Goal: Information Seeking & Learning: Learn about a topic

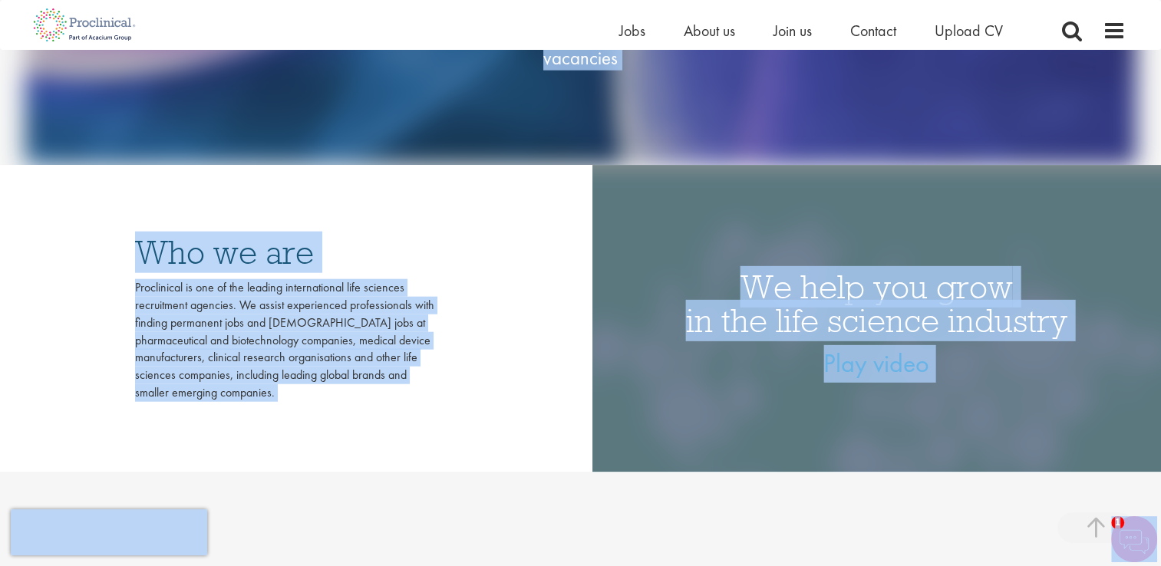
click at [531, 219] on div "Who we are Proclinical is one of the leading international life sciences recrui…" at bounding box center [284, 318] width 569 height 307
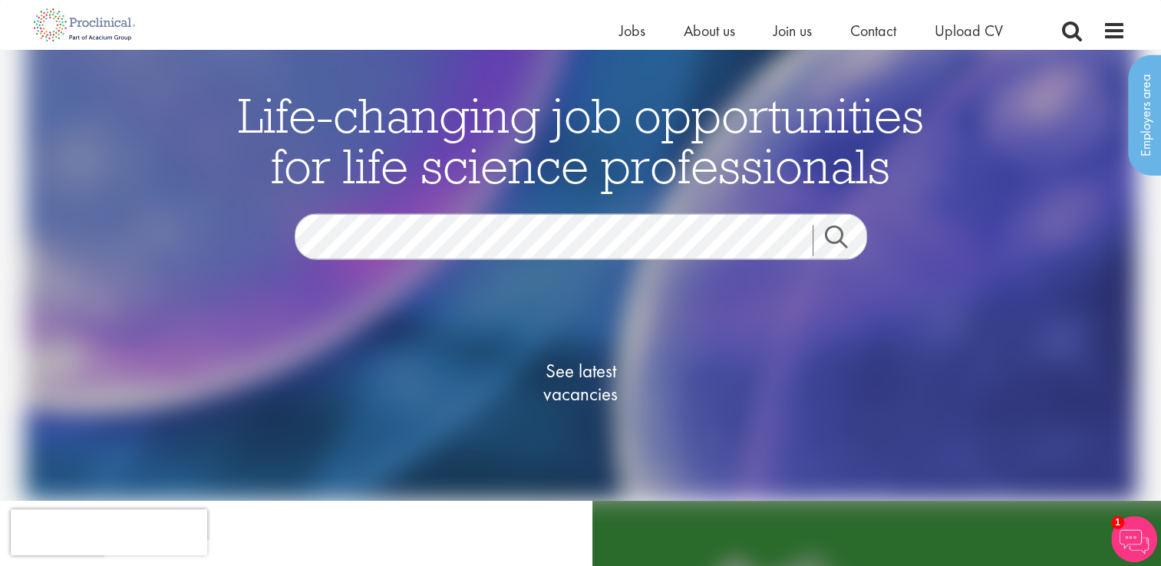
scroll to position [43, 0]
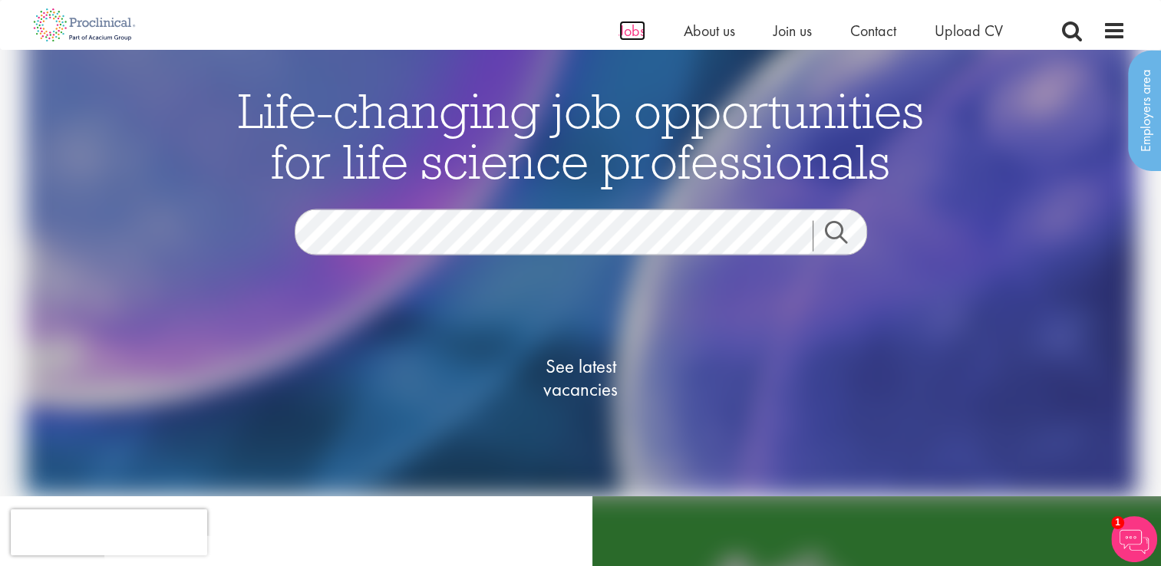
click at [623, 28] on span "Jobs" at bounding box center [632, 31] width 26 height 20
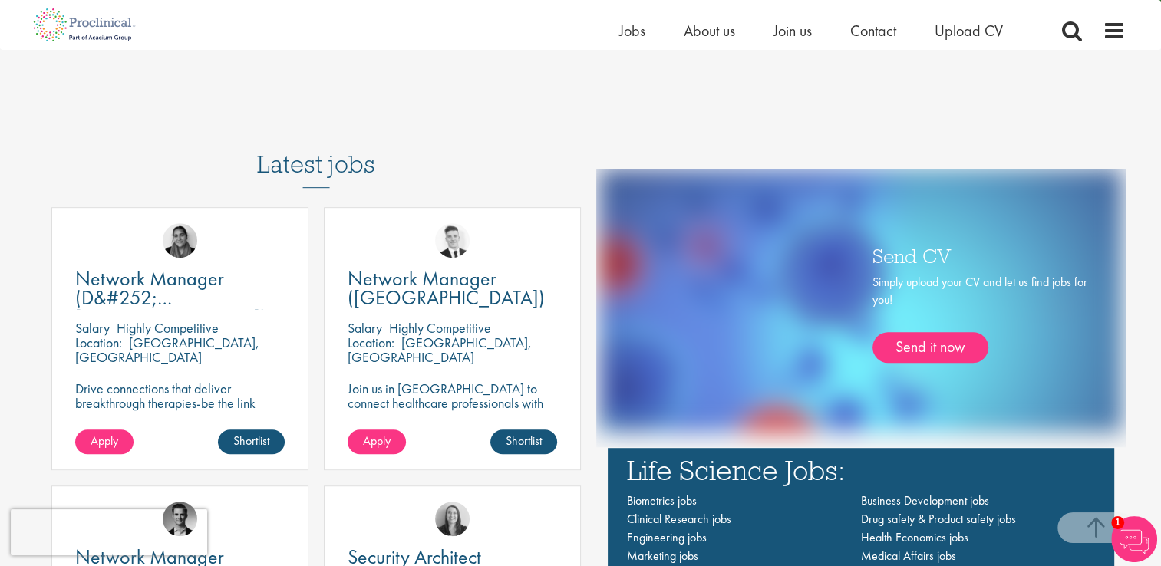
scroll to position [465, 0]
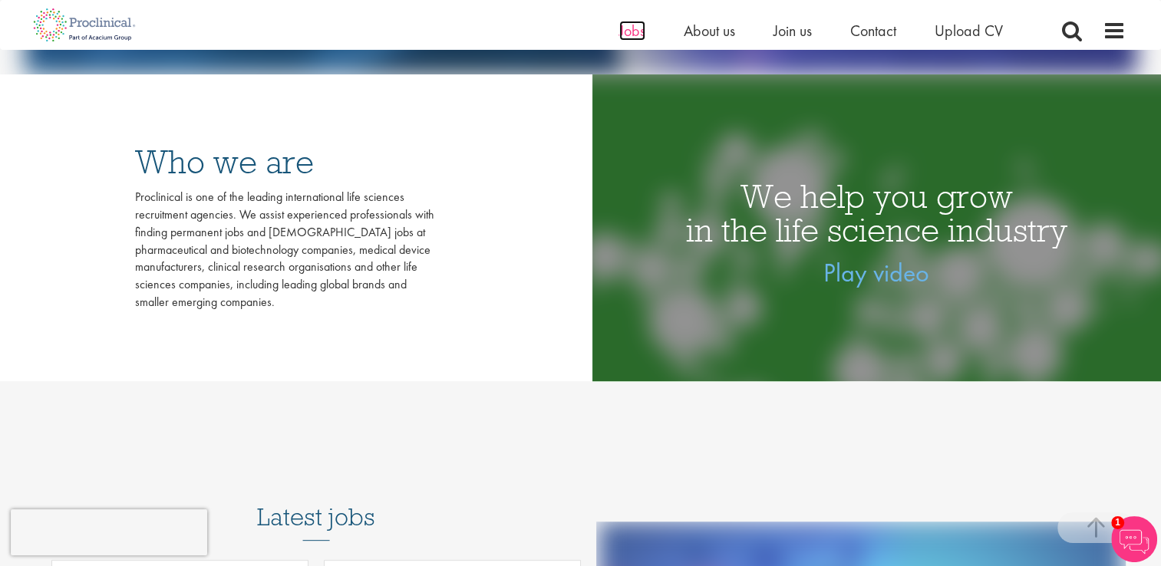
click at [627, 31] on span "Jobs" at bounding box center [632, 31] width 26 height 20
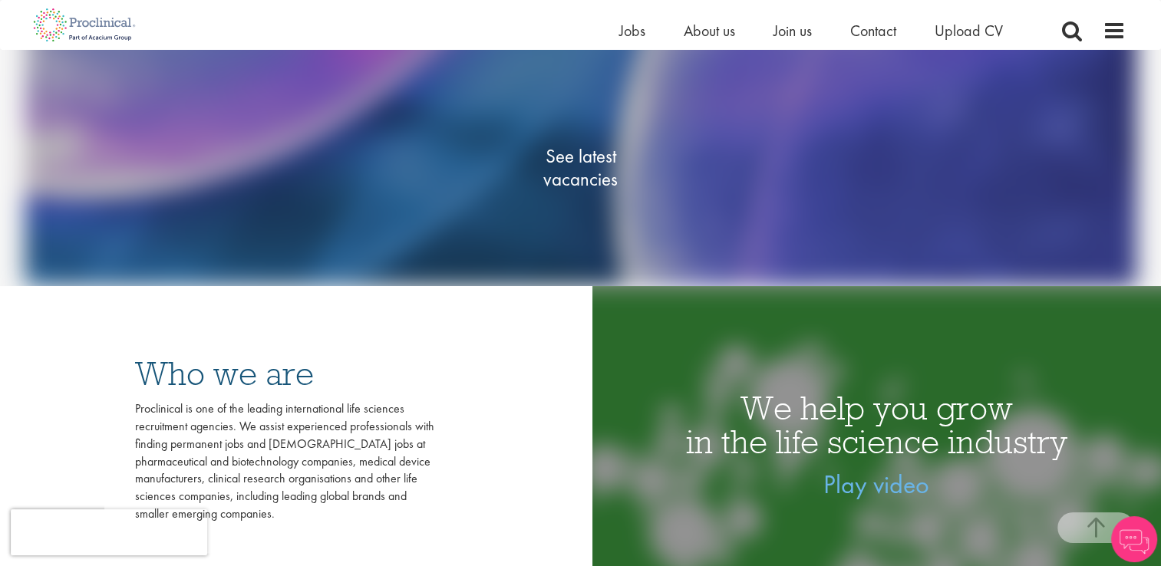
scroll to position [254, 0]
click at [577, 164] on span "See latest vacancies" at bounding box center [580, 166] width 153 height 46
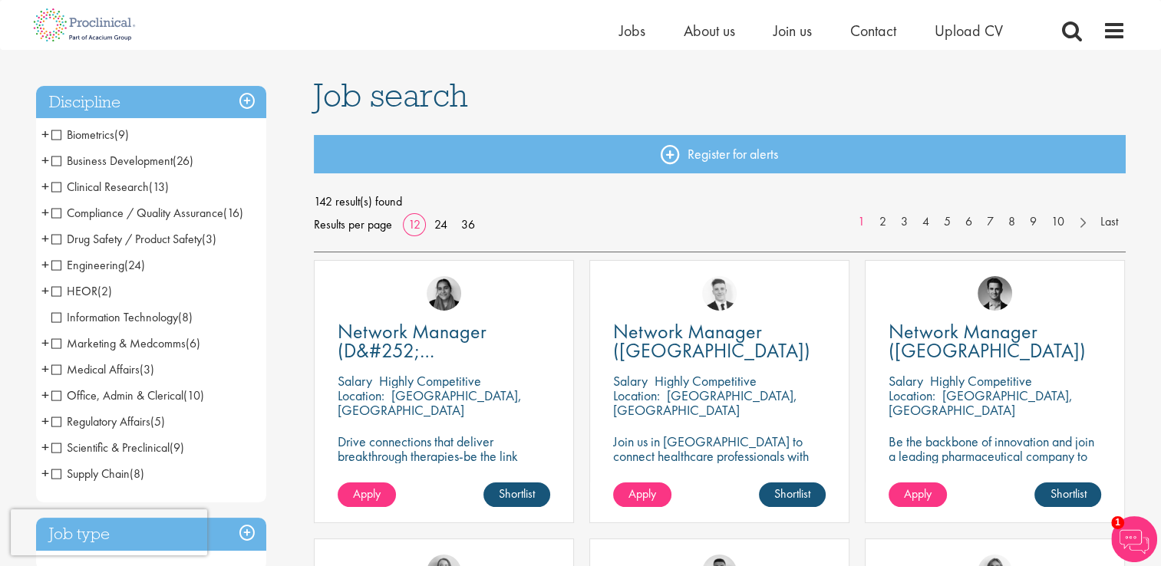
scroll to position [81, 0]
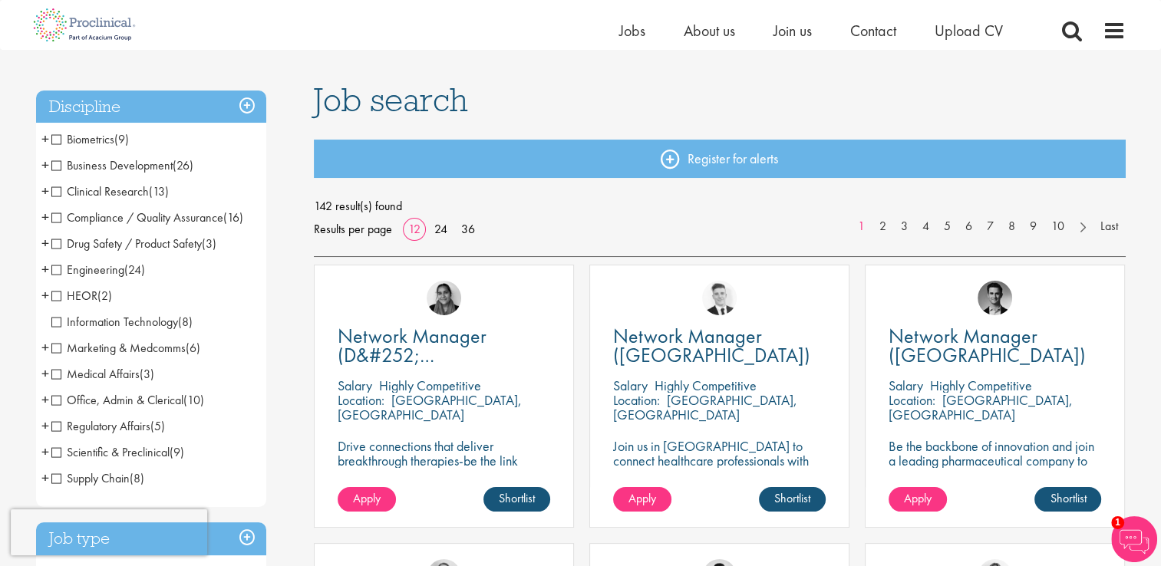
click at [43, 370] on span "+" at bounding box center [45, 373] width 8 height 23
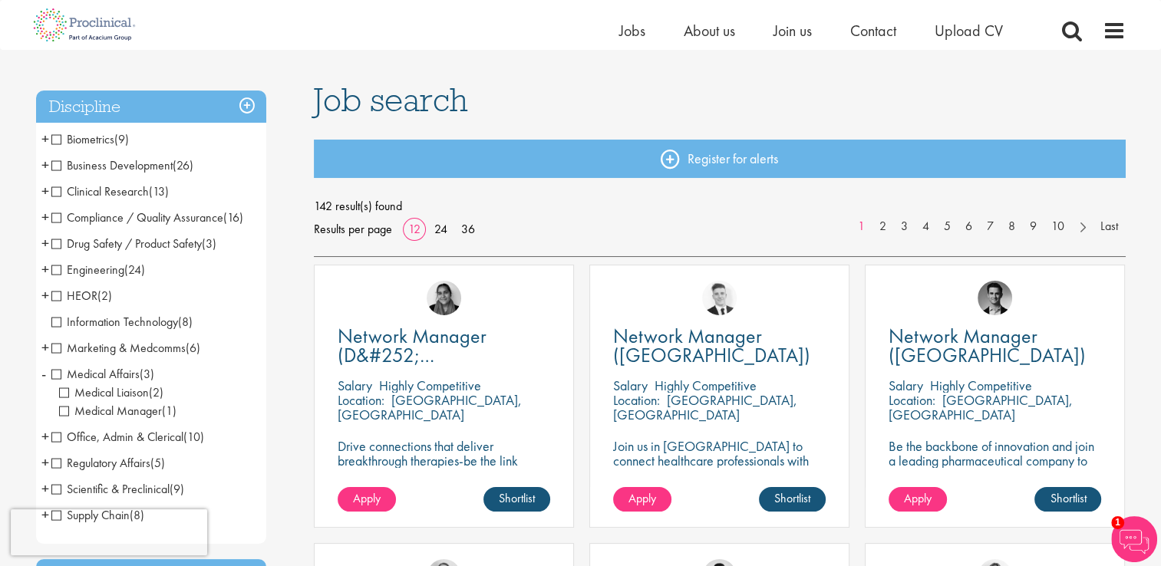
click at [43, 370] on span "-" at bounding box center [43, 373] width 5 height 23
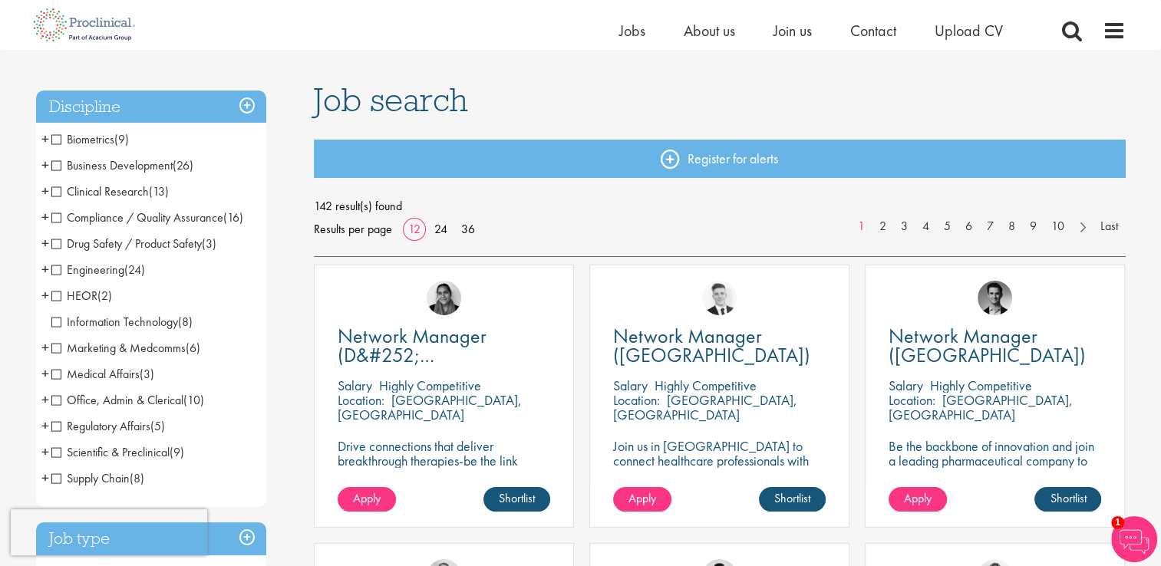
click at [43, 401] on span "+" at bounding box center [45, 399] width 8 height 23
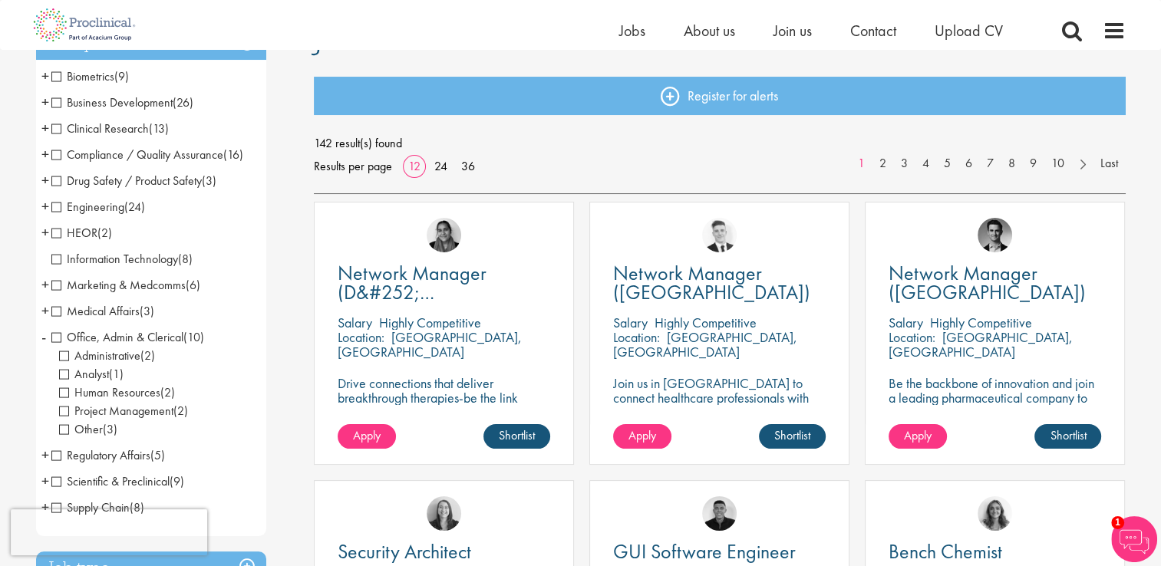
scroll to position [146, 0]
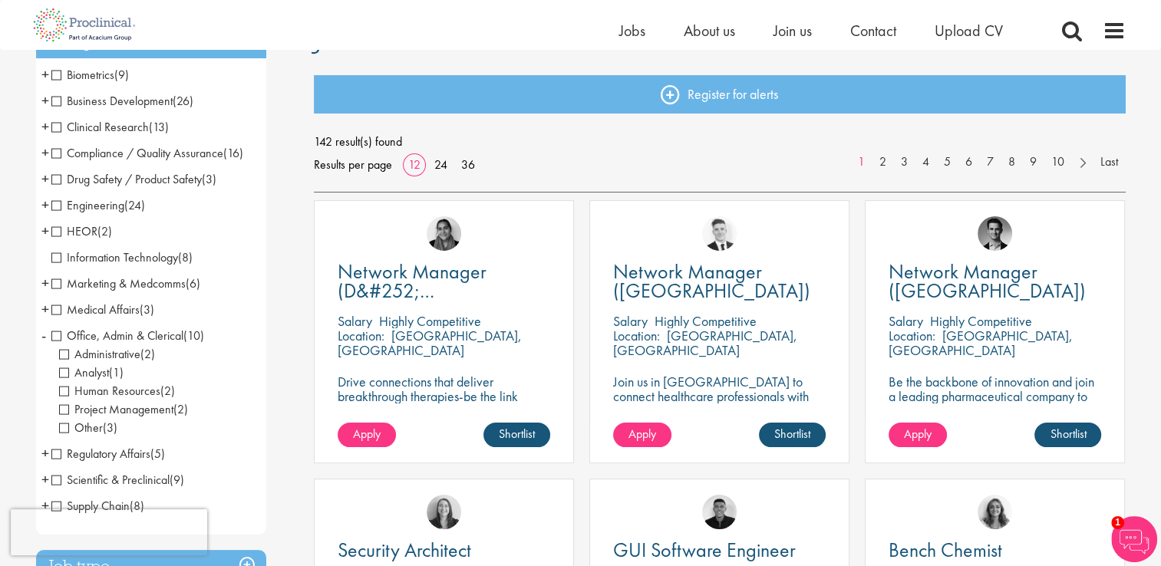
click at [66, 430] on span "Other" at bounding box center [81, 428] width 44 height 16
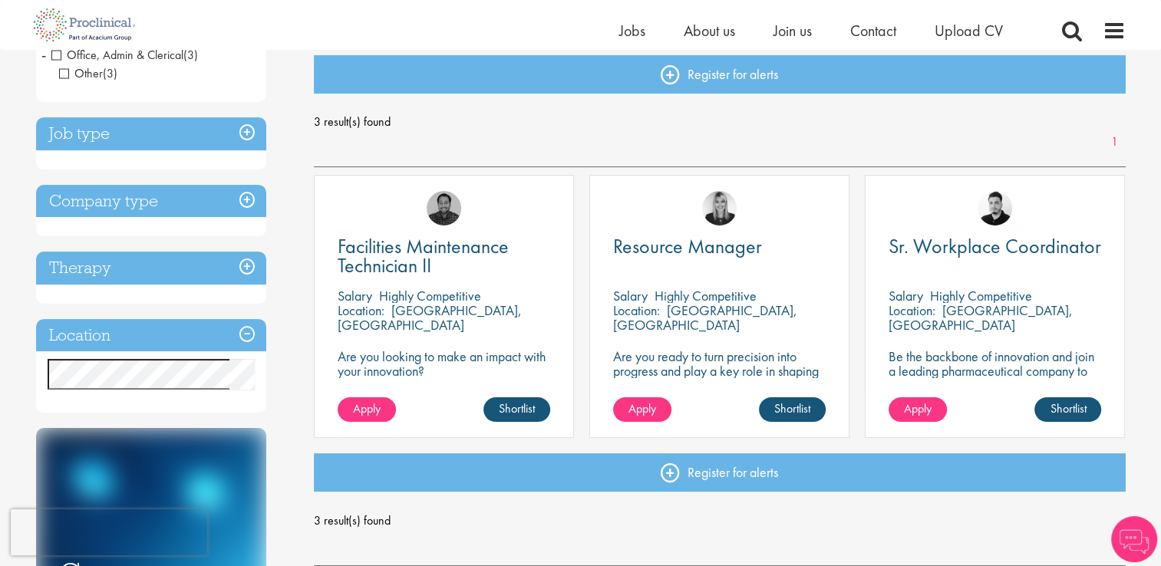
scroll to position [158, 0]
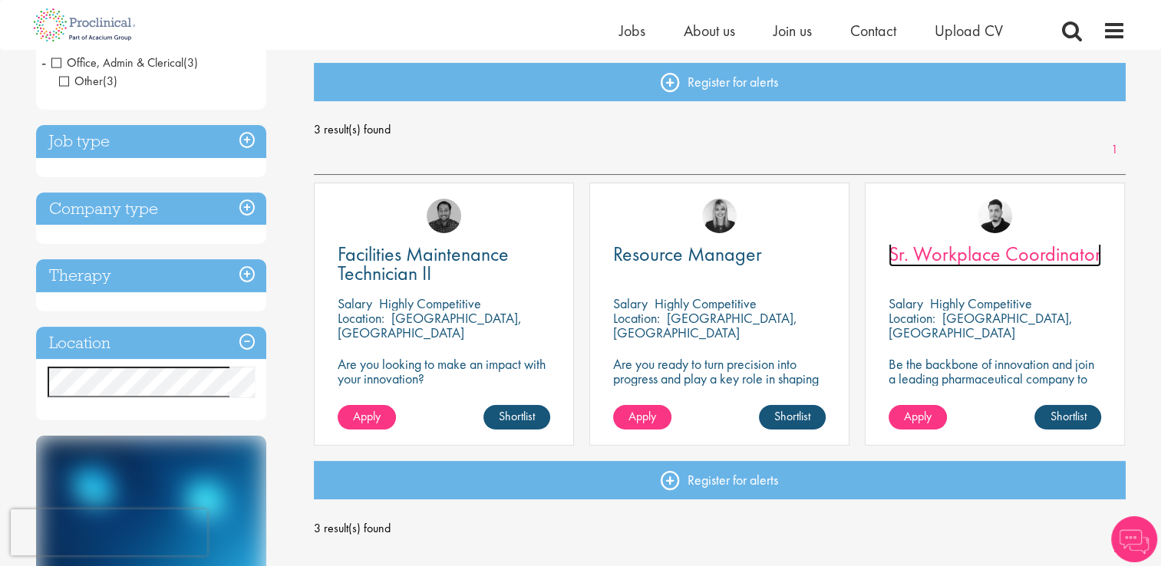
click at [964, 246] on span "Sr. Workplace Coordinator" at bounding box center [994, 254] width 213 height 26
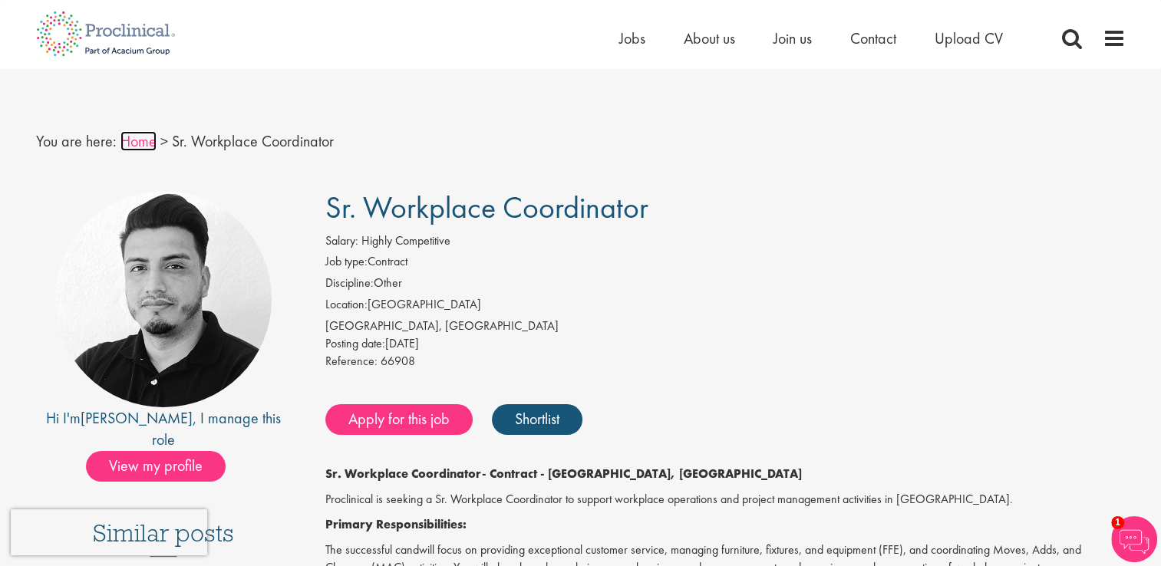
click at [129, 136] on link "Home" at bounding box center [138, 141] width 36 height 20
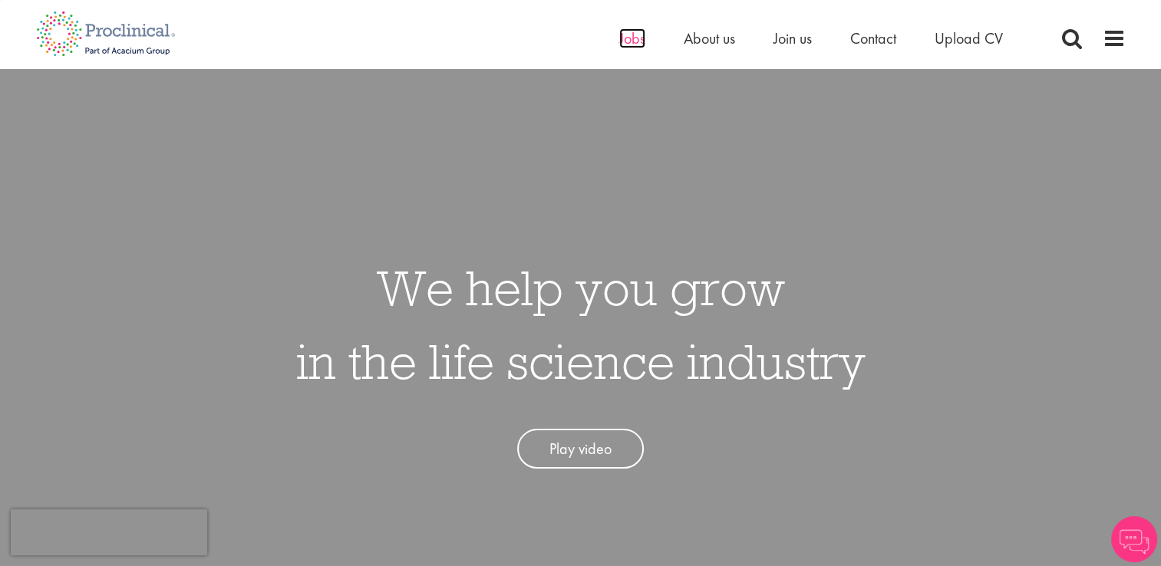
click at [635, 33] on span "Jobs" at bounding box center [632, 38] width 26 height 20
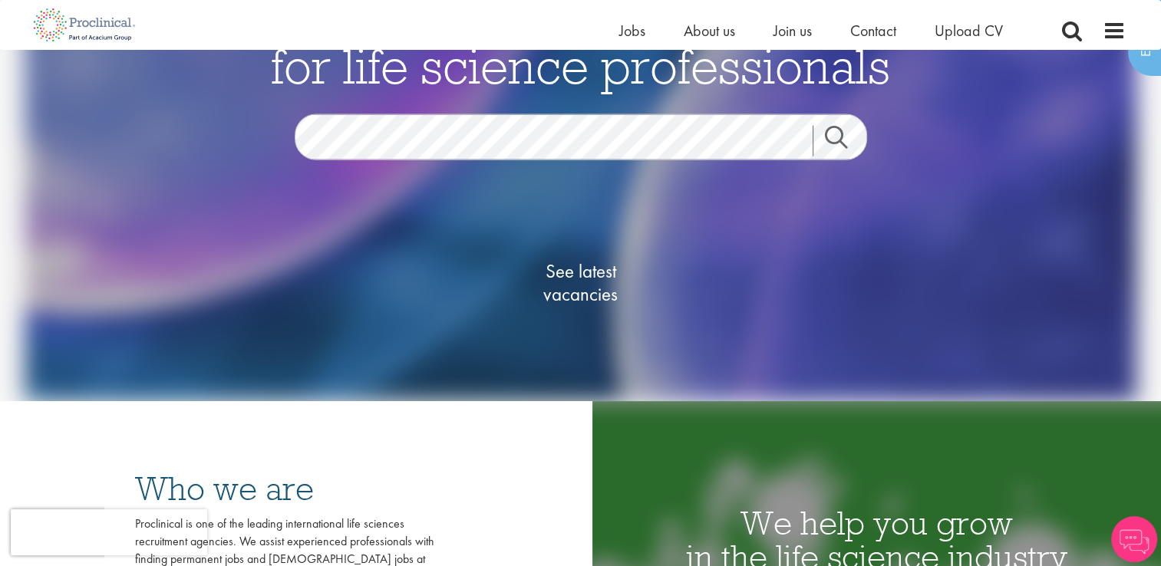
scroll to position [146, 0]
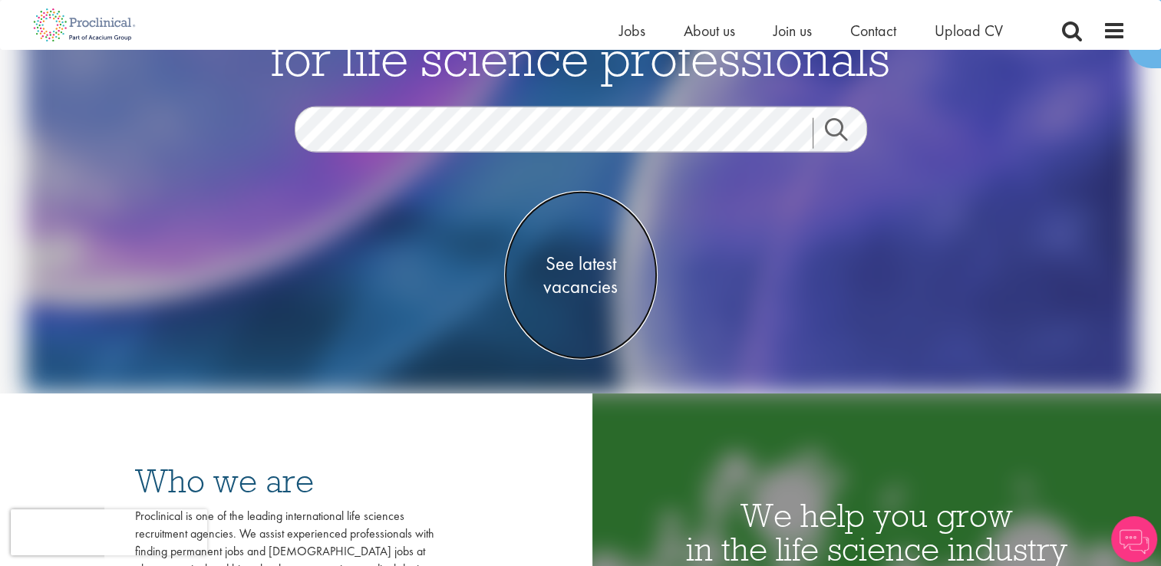
click at [577, 296] on span "See latest vacancies" at bounding box center [580, 275] width 153 height 46
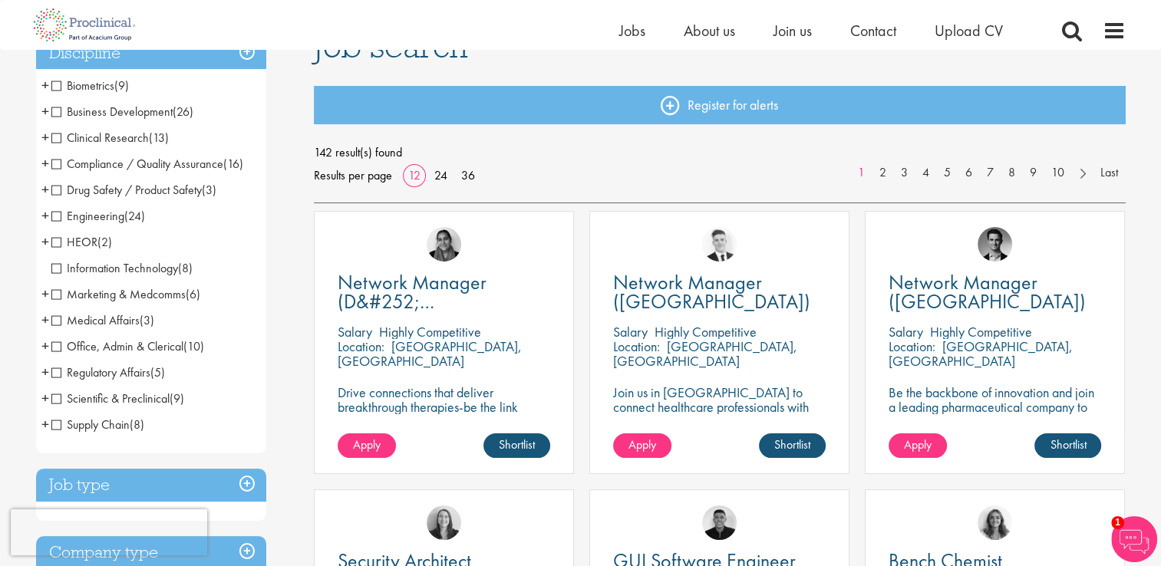
scroll to position [146, 0]
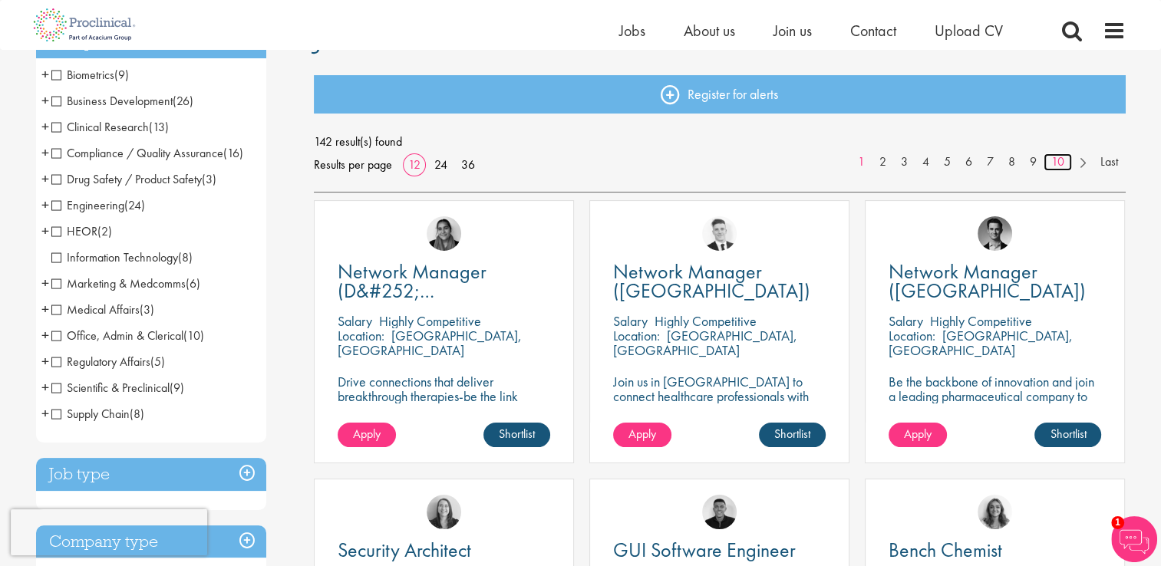
click at [1060, 161] on link "10" at bounding box center [1057, 162] width 28 height 18
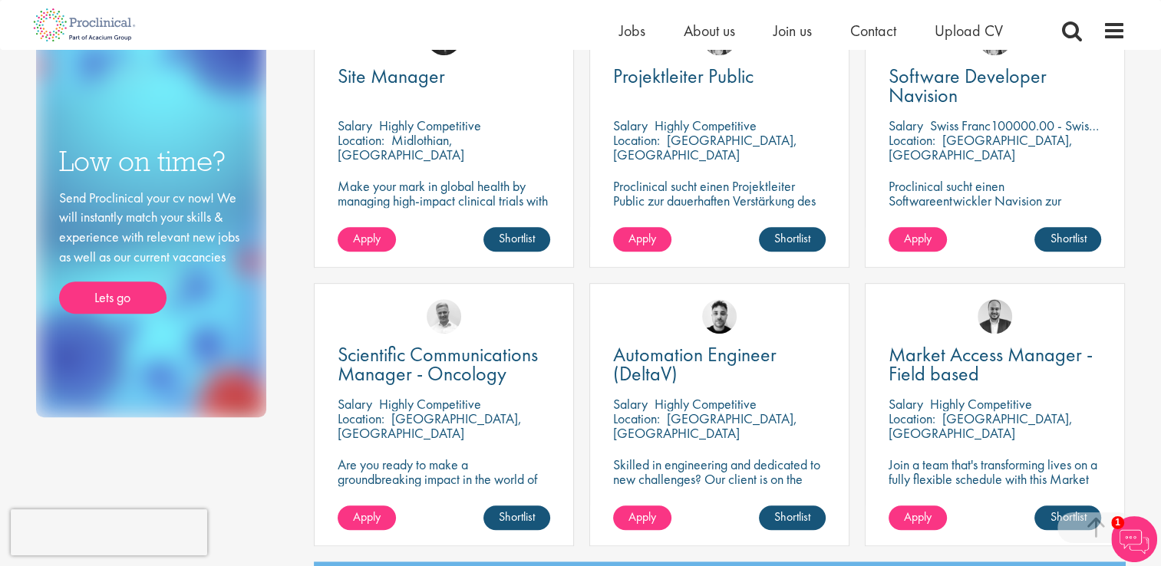
scroll to position [899, 0]
